Goal: Navigation & Orientation: Find specific page/section

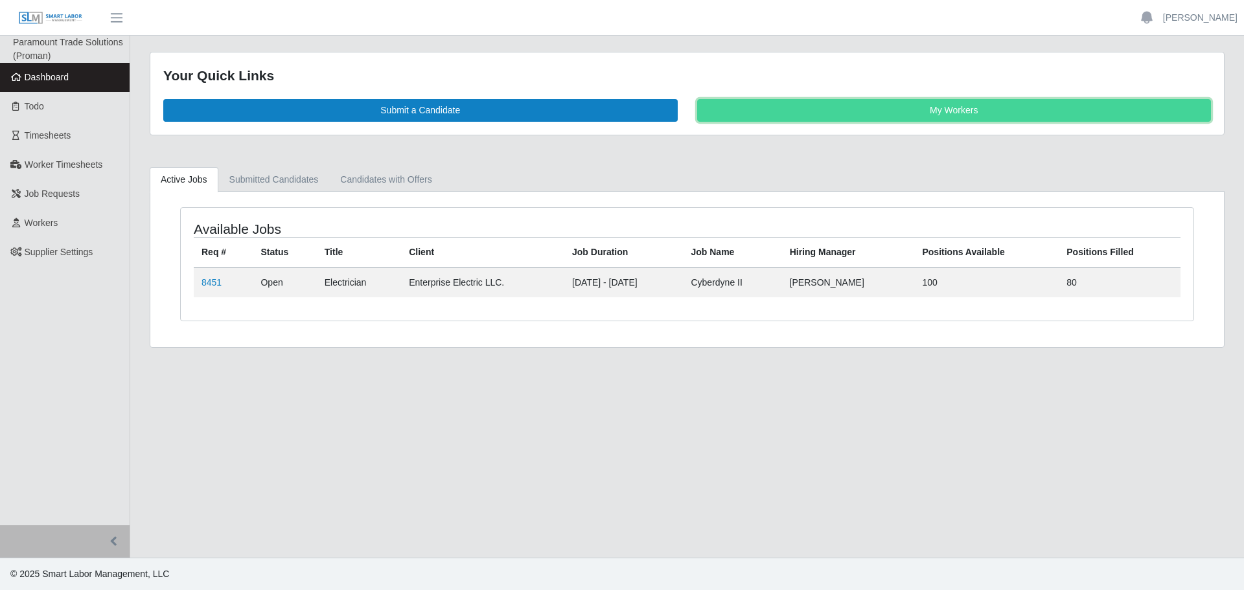
click at [982, 100] on link "My Workers" at bounding box center [954, 110] width 515 height 23
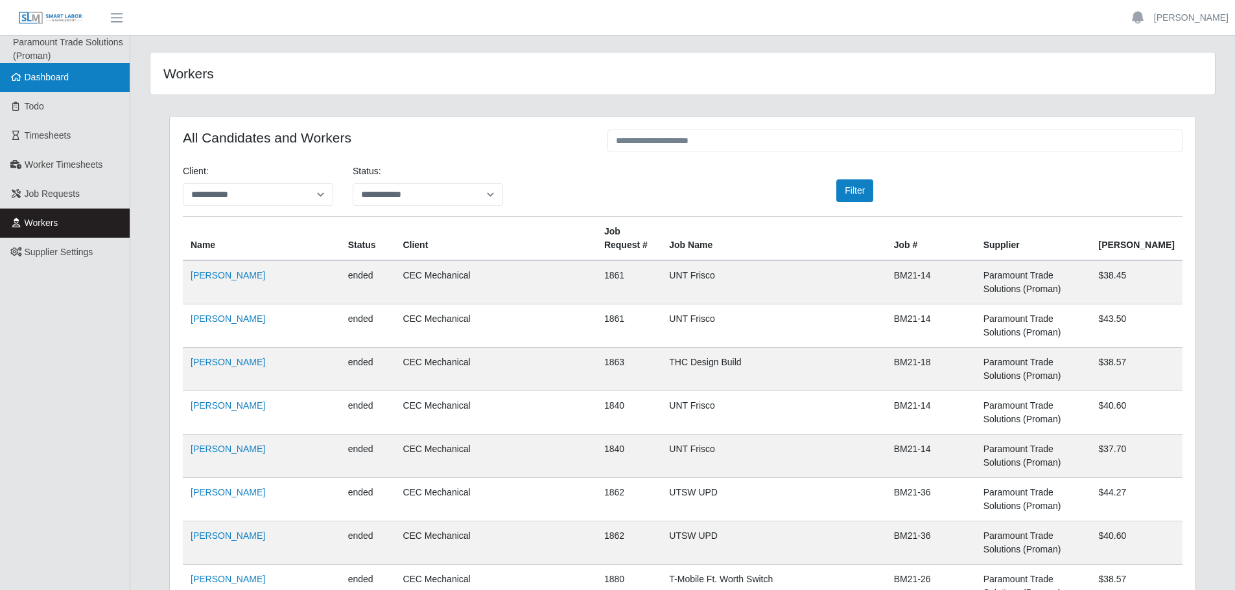
click at [76, 75] on link "Dashboard" at bounding box center [65, 77] width 130 height 29
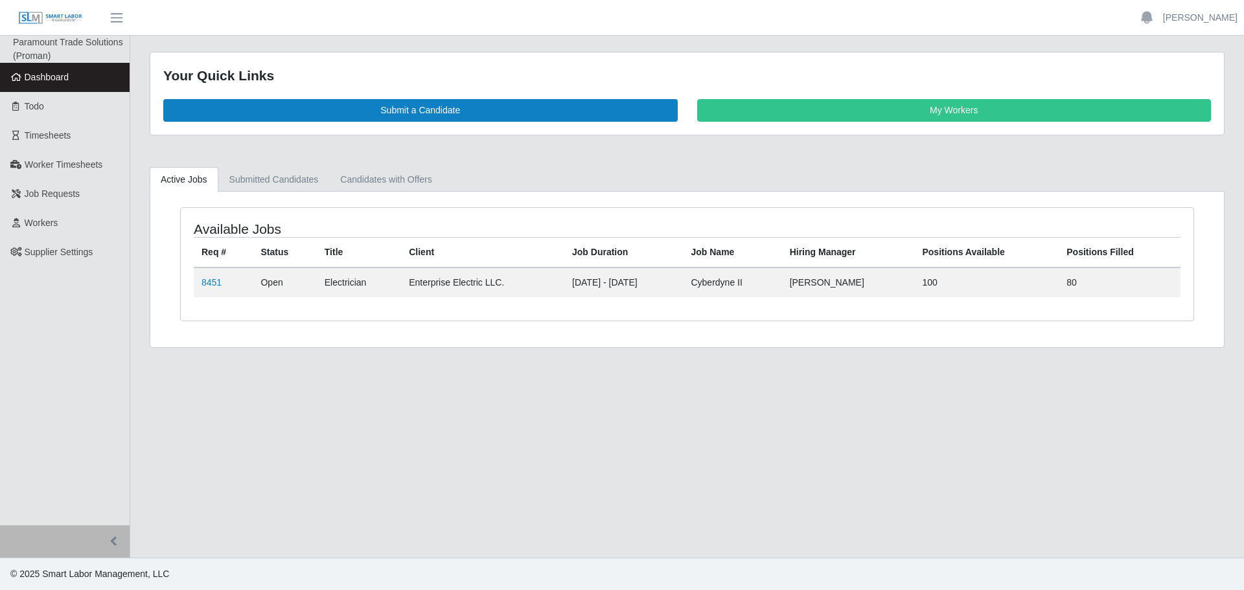
drag, startPoint x: 49, startPoint y: 82, endPoint x: 69, endPoint y: 82, distance: 20.7
click at [49, 82] on span "Dashboard" at bounding box center [47, 77] width 45 height 10
